Goal: Information Seeking & Learning: Obtain resource

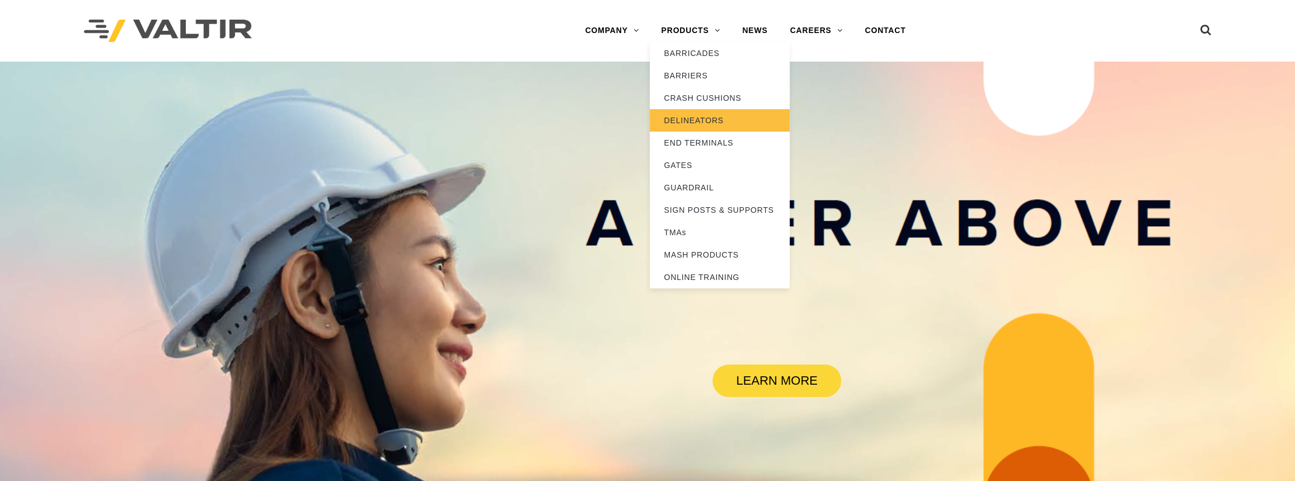
click at [683, 122] on link "DELINEATORS" at bounding box center [720, 120] width 140 height 22
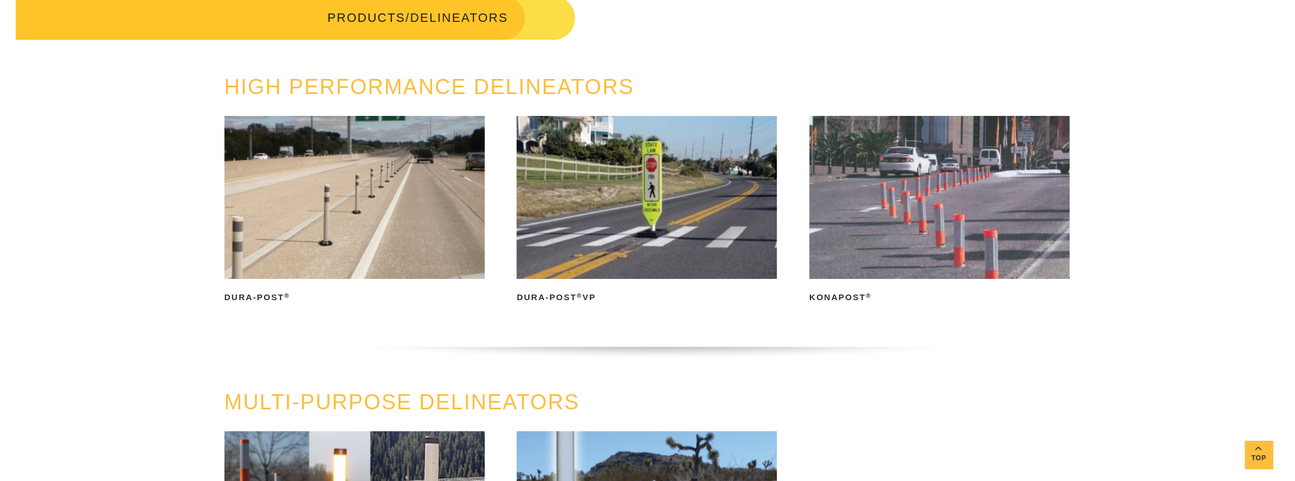
scroll to position [254, 0]
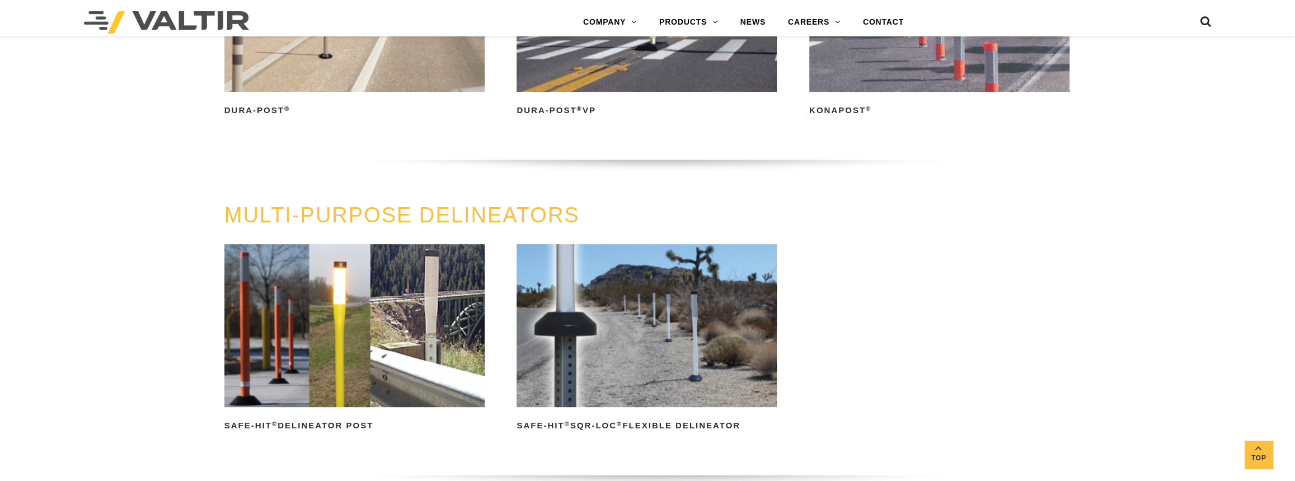
click at [364, 288] on img at bounding box center [354, 325] width 260 height 163
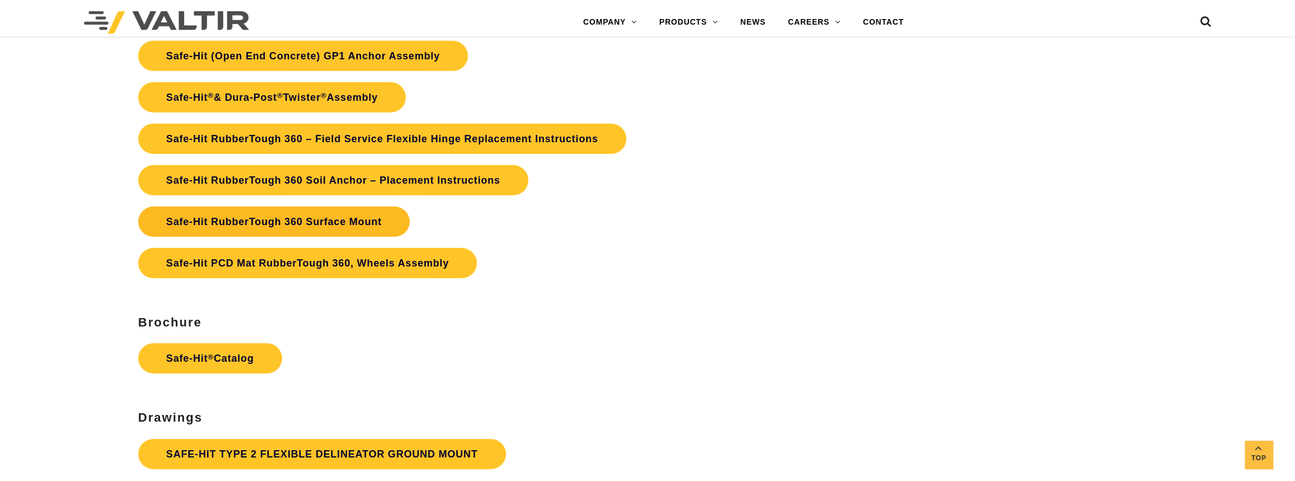
scroll to position [2849, 0]
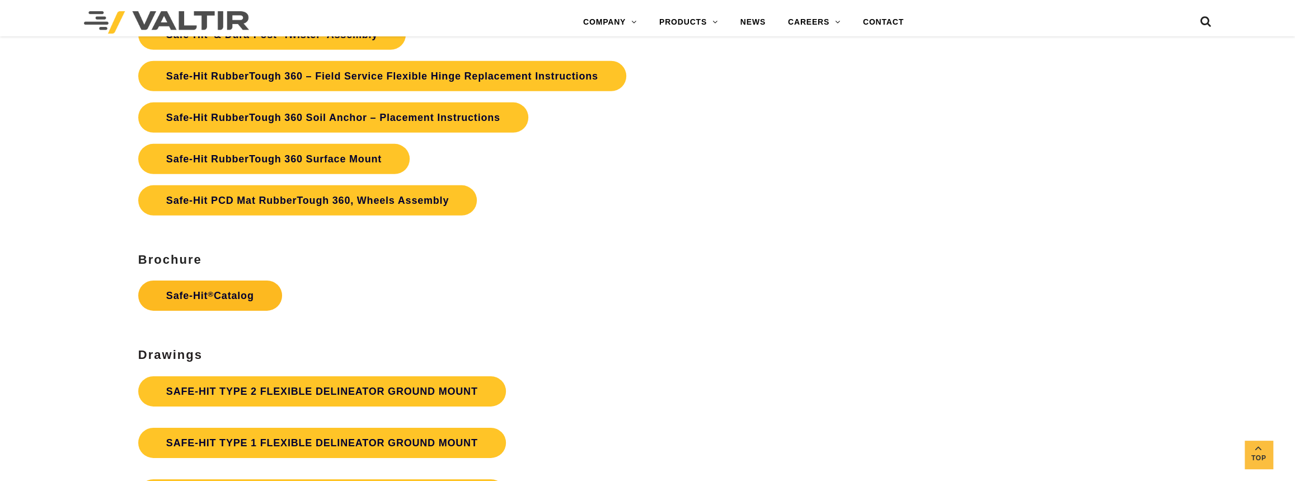
click at [196, 299] on link "Safe-Hit ® Catalog" at bounding box center [210, 295] width 144 height 30
